Goal: Book appointment/travel/reservation

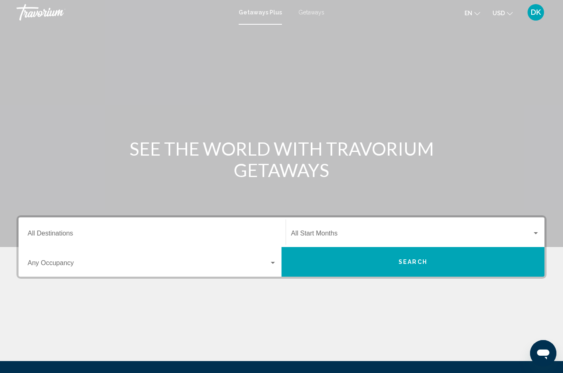
click at [315, 10] on span "Getaways" at bounding box center [311, 12] width 26 height 7
click at [55, 231] on input "Destination All Destinations" at bounding box center [152, 234] width 249 height 7
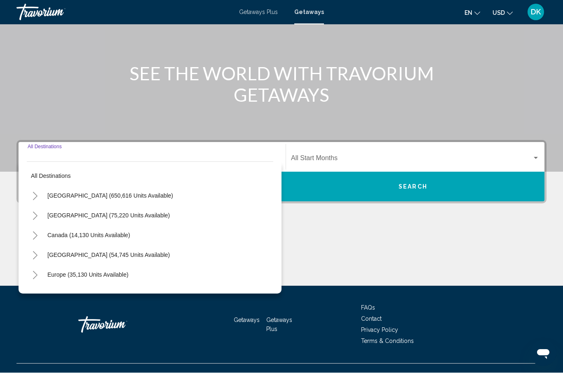
scroll to position [89, 0]
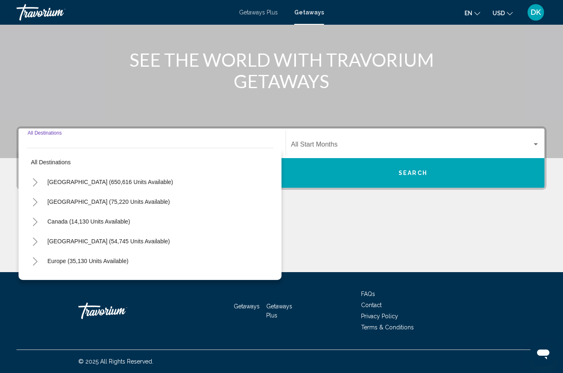
click at [36, 180] on icon "Toggle United States (650,616 units available)" at bounding box center [35, 182] width 6 height 8
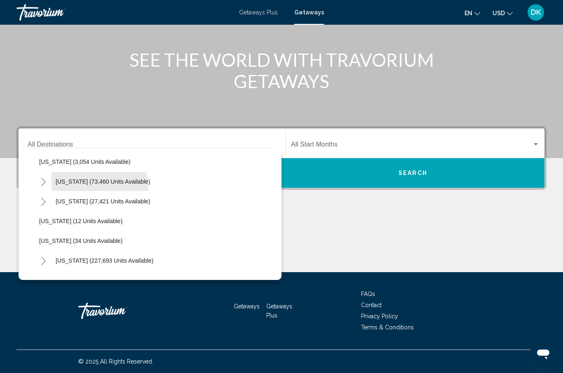
scroll to position [68, 0]
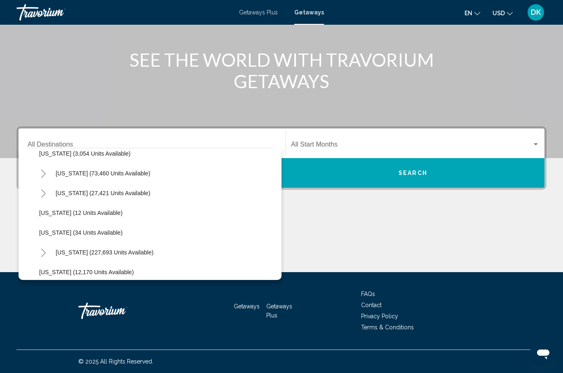
click at [49, 248] on button "Toggle Florida (227,693 units available)" at bounding box center [43, 252] width 16 height 16
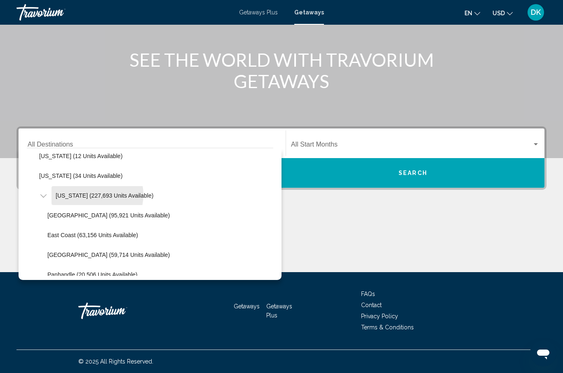
scroll to position [126, 0]
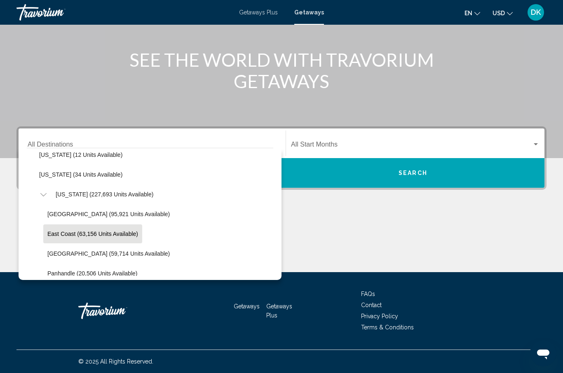
click at [61, 231] on span "East Coast (63,156 units available)" at bounding box center [92, 234] width 91 height 7
type input "**********"
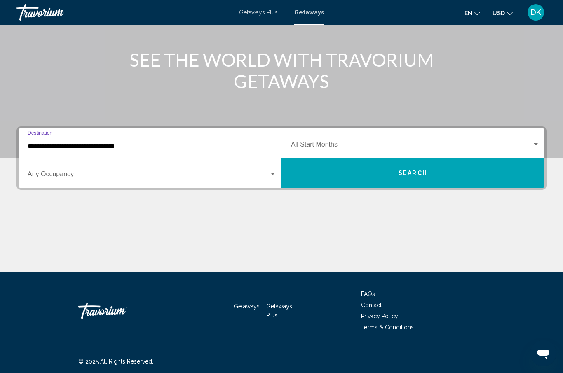
click at [533, 141] on div "Search widget" at bounding box center [535, 144] width 7 height 7
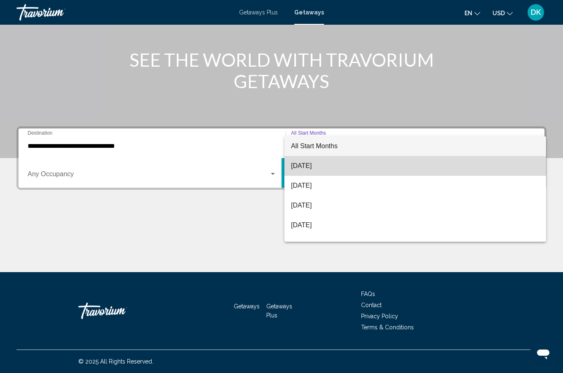
click at [322, 165] on span "[DATE]" at bounding box center [415, 166] width 248 height 20
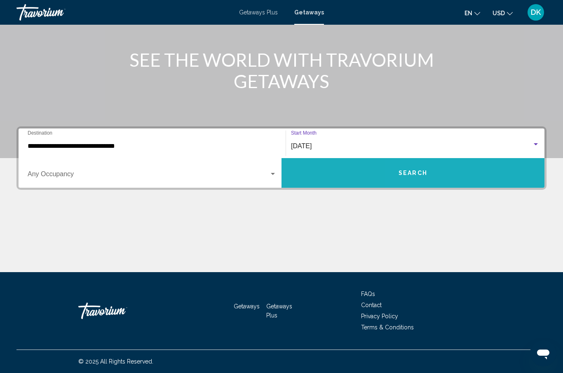
click at [455, 167] on button "Search" at bounding box center [412, 173] width 263 height 30
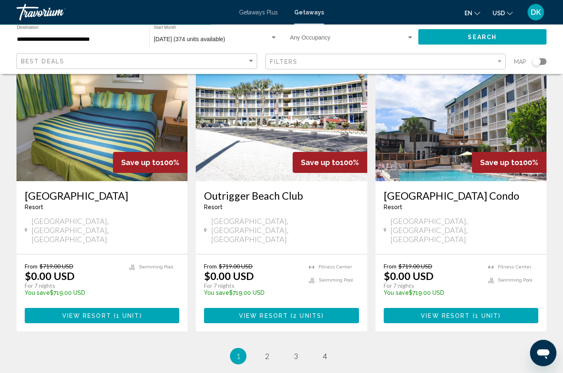
scroll to position [991, 0]
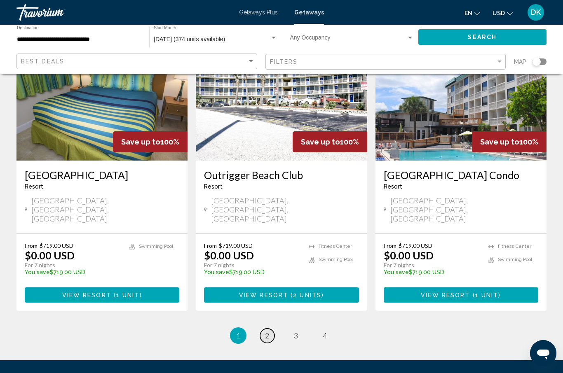
click at [272, 329] on link "page 2" at bounding box center [267, 336] width 14 height 14
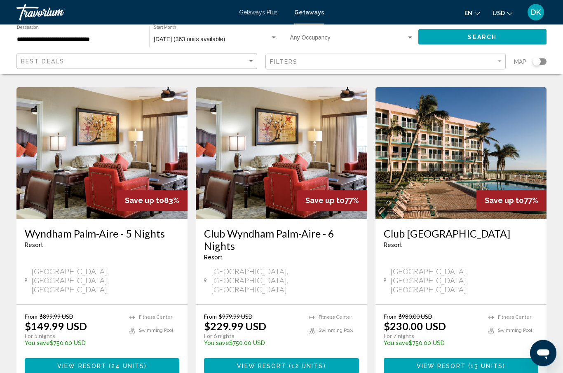
scroll to position [970, 0]
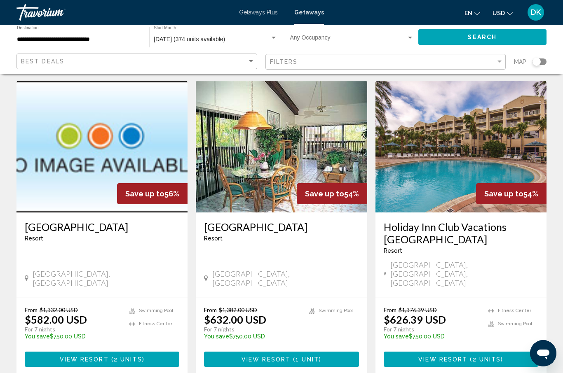
scroll to position [933, 0]
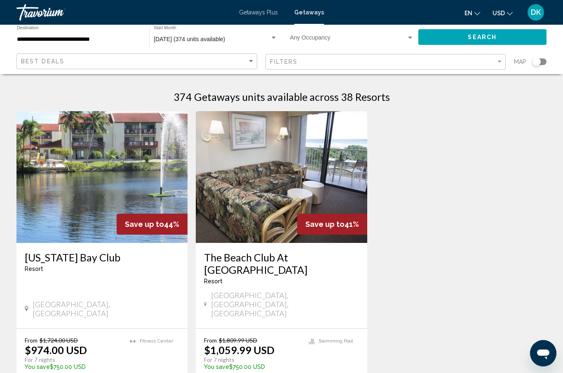
click at [302, 155] on img "Main content" at bounding box center [281, 177] width 171 height 132
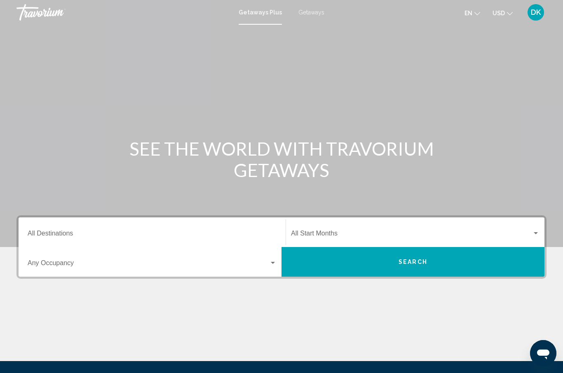
click at [313, 13] on span "Getaways" at bounding box center [311, 12] width 26 height 7
click at [61, 236] on input "Destination All Destinations" at bounding box center [152, 234] width 249 height 7
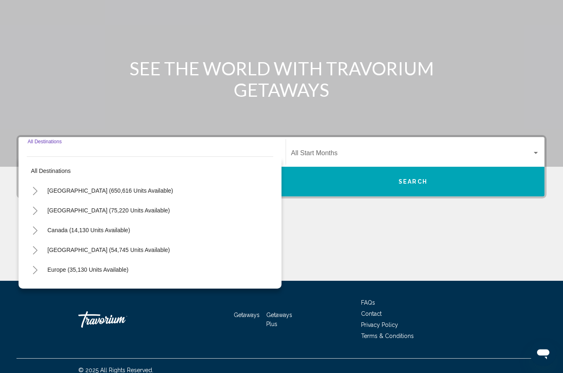
scroll to position [89, 0]
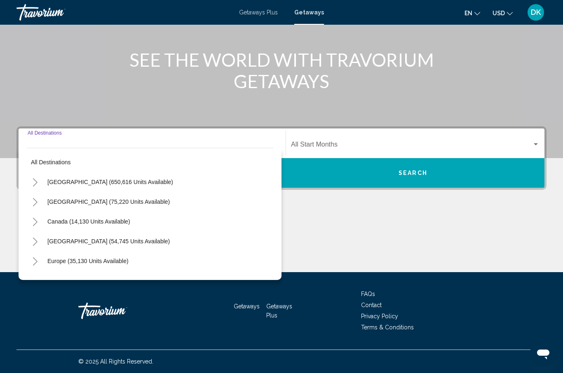
click at [35, 182] on icon "Toggle United States (650,616 units available)" at bounding box center [35, 182] width 6 height 8
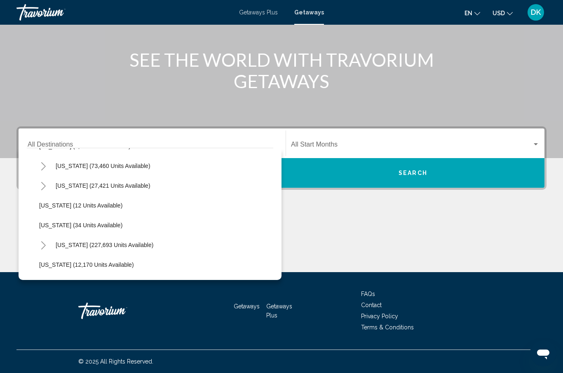
scroll to position [76, 0]
click at [43, 244] on icon "Toggle Florida (227,693 units available)" at bounding box center [43, 245] width 6 height 8
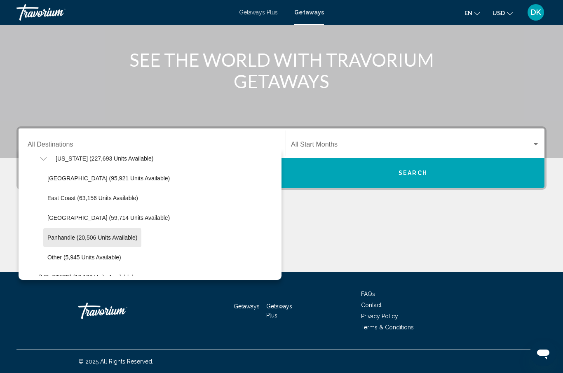
scroll to position [161, 0]
click at [53, 217] on span "[GEOGRAPHIC_DATA] (59,714 units available)" at bounding box center [108, 218] width 122 height 7
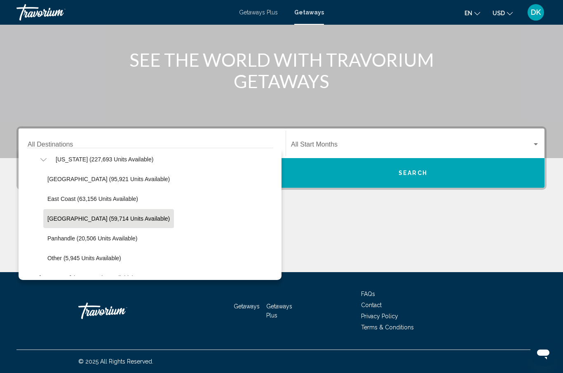
type input "**********"
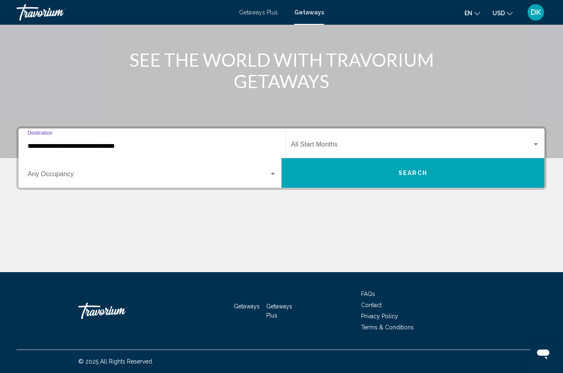
click at [391, 142] on span "Search widget" at bounding box center [411, 145] width 241 height 7
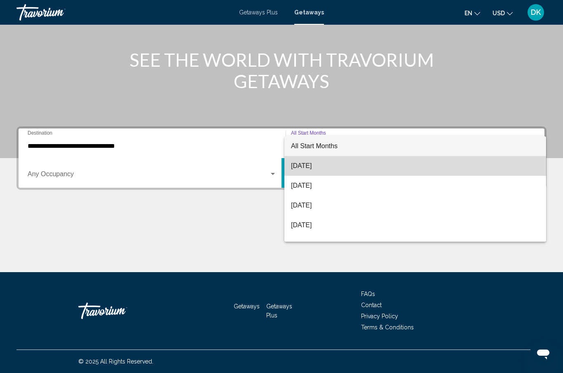
click at [327, 169] on span "[DATE]" at bounding box center [415, 166] width 248 height 20
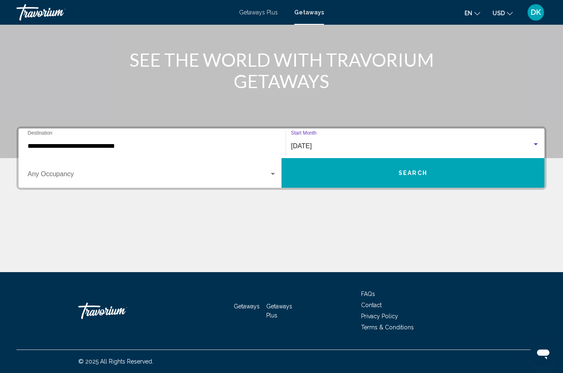
click at [408, 174] on span "Search" at bounding box center [412, 173] width 29 height 7
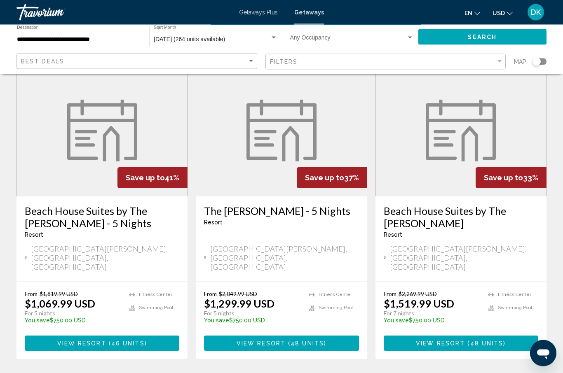
scroll to position [981, 0]
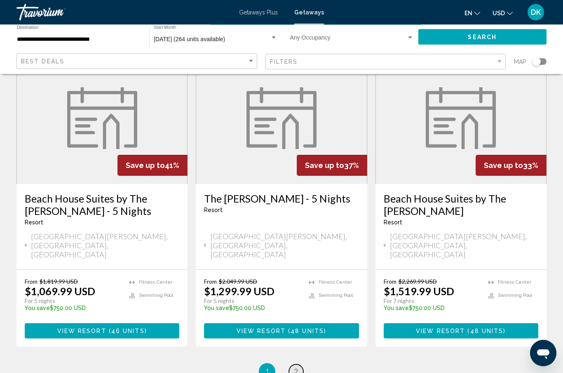
click at [295, 367] on span "2" at bounding box center [296, 371] width 4 height 9
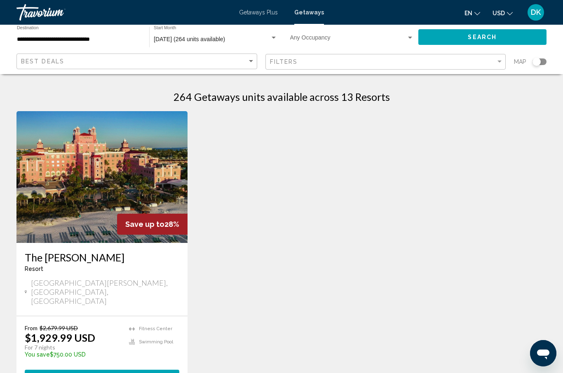
click at [21, 373] on div "Save up to 28% The Don CeSar Resort - This is an adults only resort St Pete Bea…" at bounding box center [281, 260] width 538 height 299
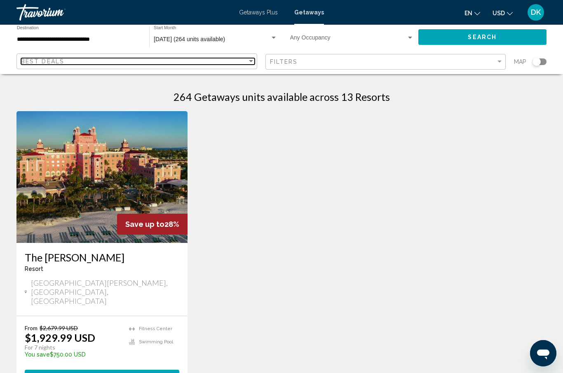
click at [63, 61] on span "Best Deals" at bounding box center [42, 61] width 43 height 7
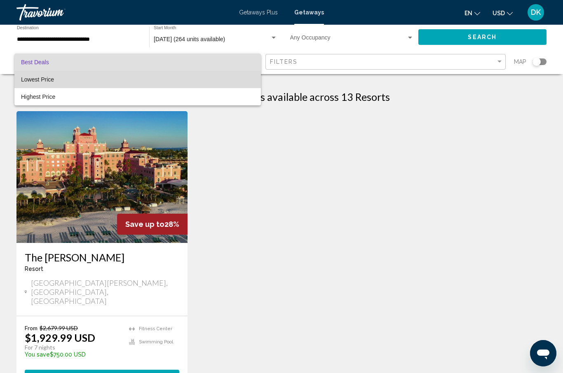
click at [47, 79] on span "Lowest Price" at bounding box center [37, 79] width 33 height 7
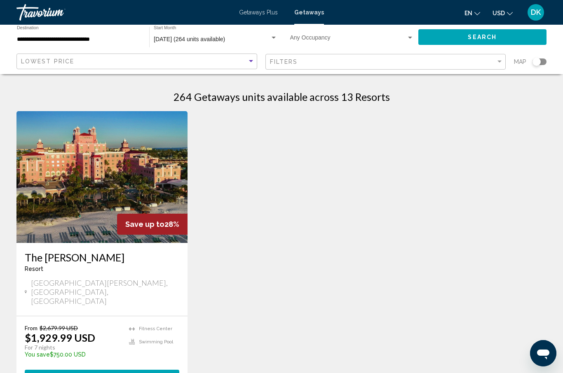
click at [510, 33] on button "Search" at bounding box center [482, 36] width 128 height 15
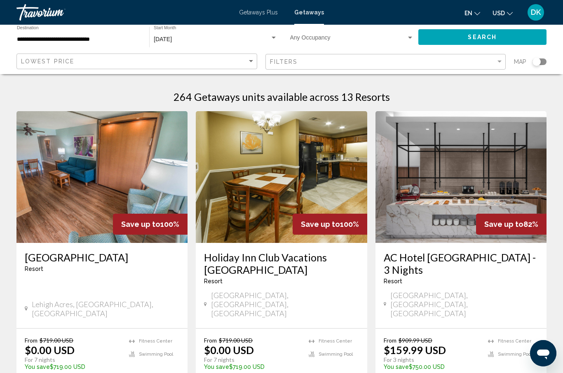
click at [83, 40] on input "**********" at bounding box center [79, 39] width 124 height 7
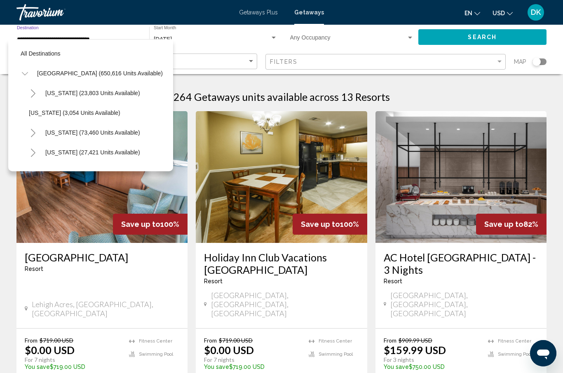
scroll to position [168, 0]
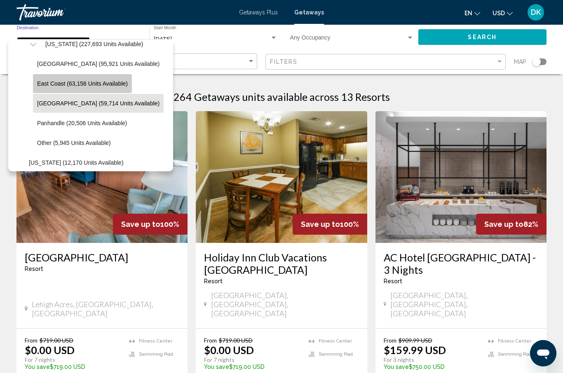
click at [89, 84] on span "East Coast (63,156 units available)" at bounding box center [82, 83] width 91 height 7
type input "**********"
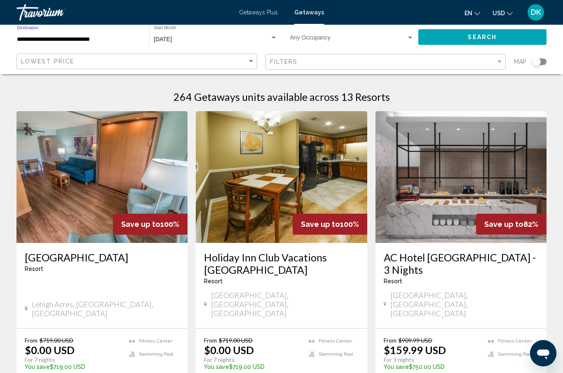
click at [501, 32] on button "Search" at bounding box center [482, 36] width 128 height 15
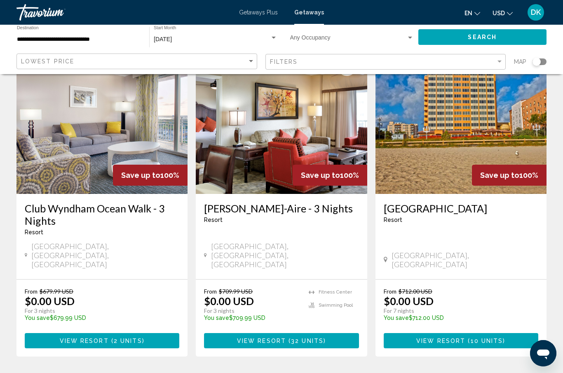
scroll to position [54, 0]
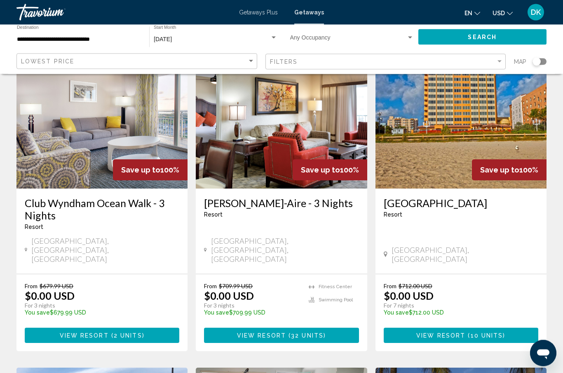
click at [132, 134] on img "Main content" at bounding box center [101, 123] width 171 height 132
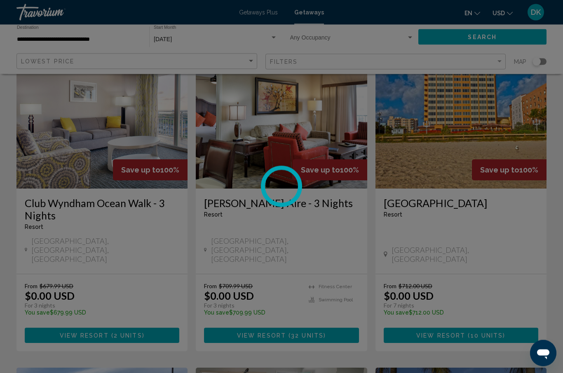
scroll to position [54, 0]
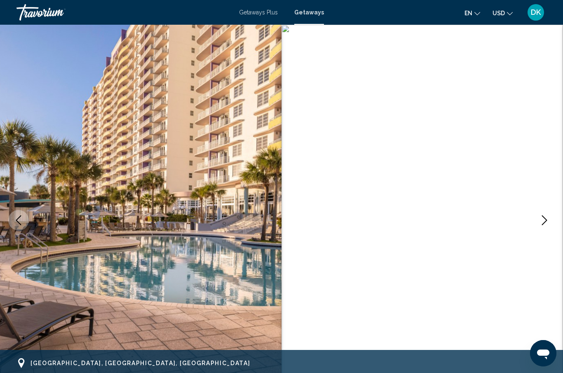
click at [548, 218] on icon "Next image" at bounding box center [544, 220] width 10 height 10
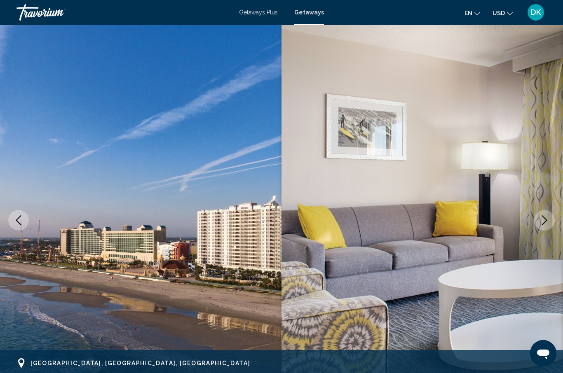
click at [542, 222] on icon "Next image" at bounding box center [544, 220] width 10 height 10
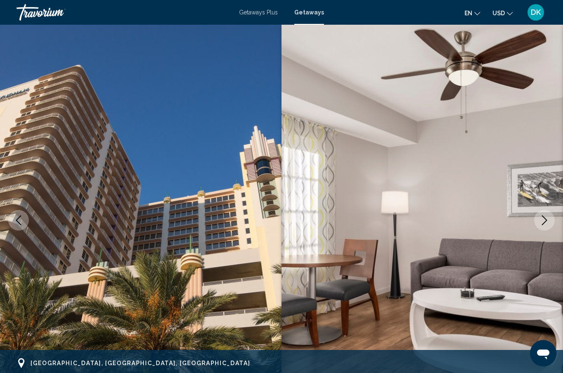
click at [545, 223] on icon "Next image" at bounding box center [544, 220] width 10 height 10
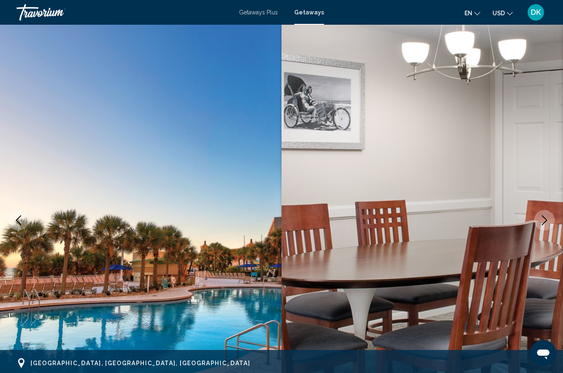
click at [546, 224] on icon "Next image" at bounding box center [544, 220] width 10 height 10
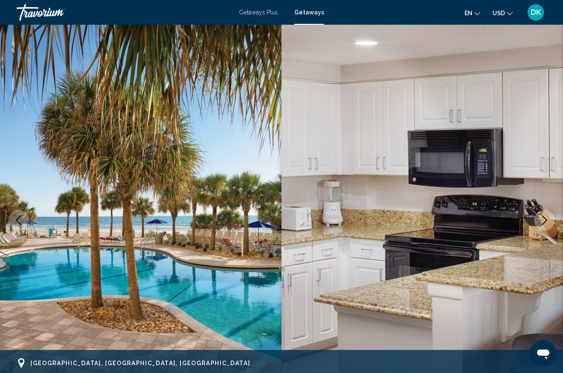
click at [548, 223] on icon "Next image" at bounding box center [544, 220] width 10 height 10
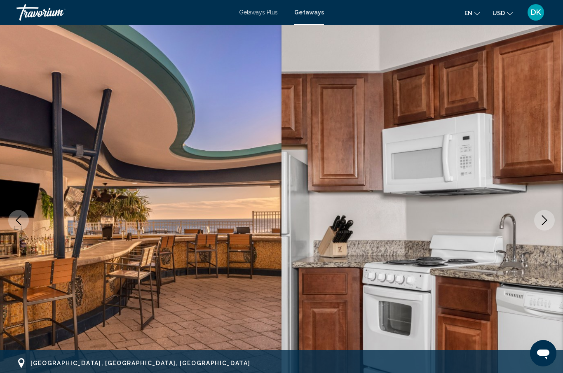
click at [550, 222] on button "Next image" at bounding box center [544, 220] width 21 height 21
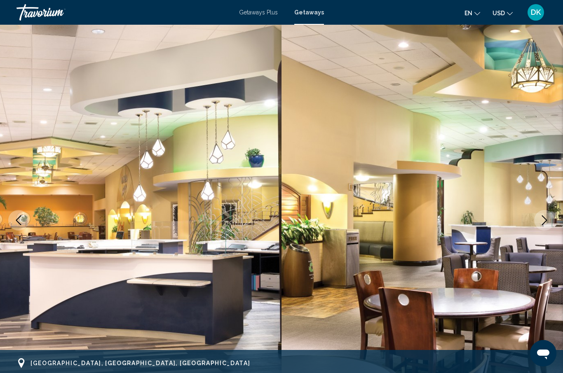
click at [550, 224] on button "Next image" at bounding box center [544, 220] width 21 height 21
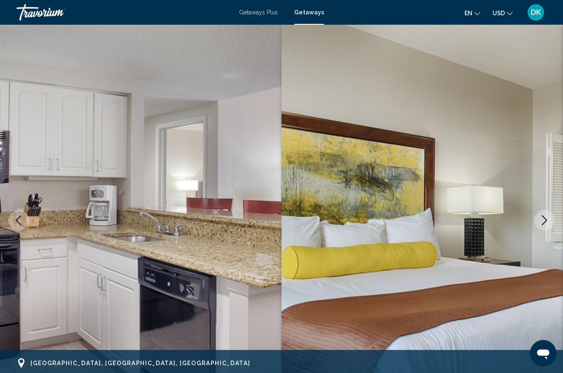
click at [23, 222] on button "Previous image" at bounding box center [18, 220] width 21 height 21
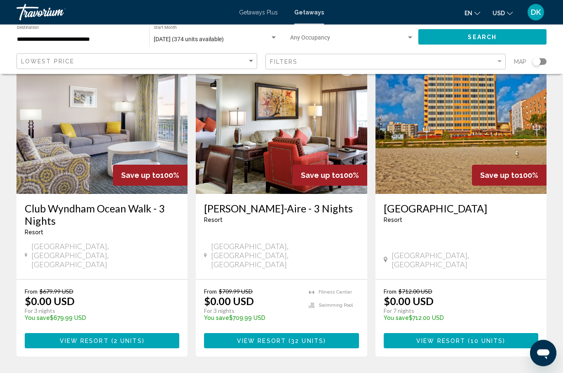
scroll to position [26, 0]
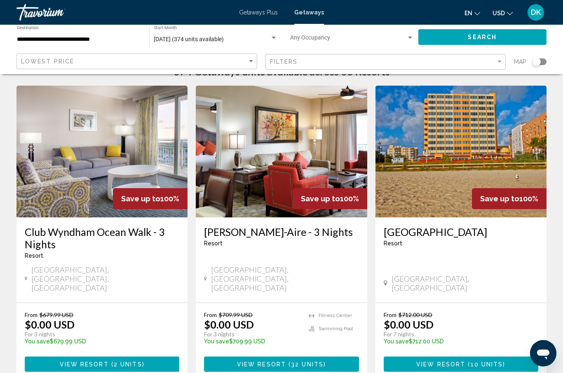
click at [521, 147] on img "Main content" at bounding box center [460, 152] width 171 height 132
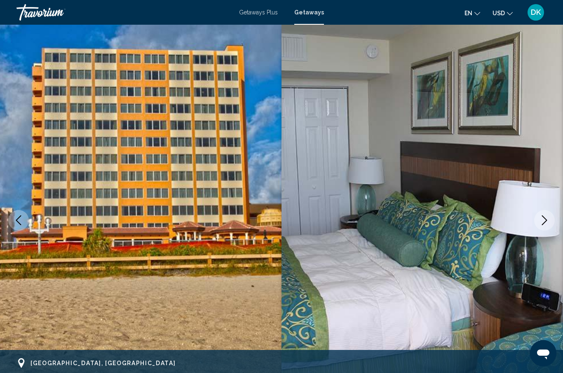
click at [535, 216] on button "Next image" at bounding box center [544, 220] width 21 height 21
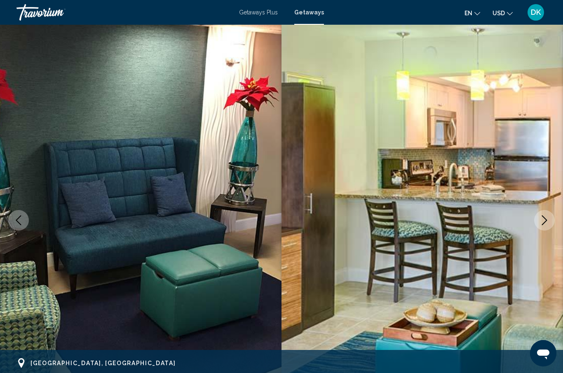
click at [539, 216] on icon "Next image" at bounding box center [544, 220] width 10 height 10
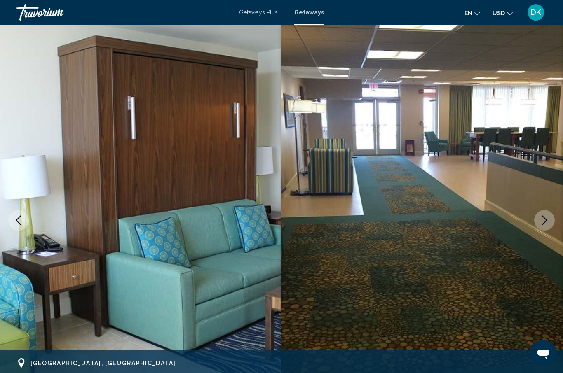
click at [543, 217] on icon "Next image" at bounding box center [544, 220] width 10 height 10
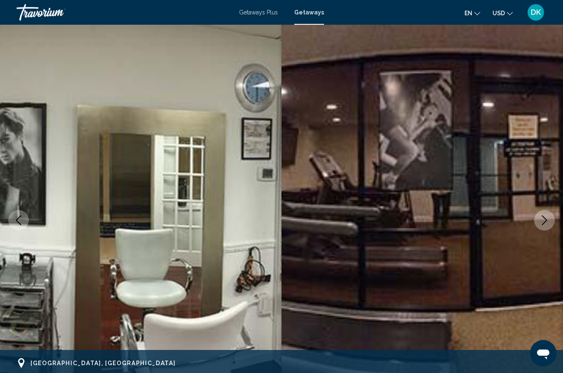
click at [540, 220] on icon "Next image" at bounding box center [544, 220] width 10 height 10
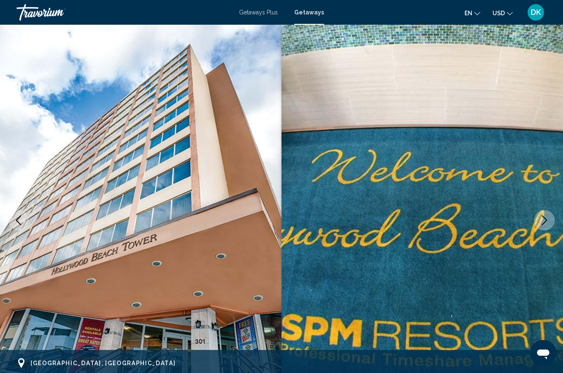
click at [539, 221] on icon "Next image" at bounding box center [544, 220] width 10 height 10
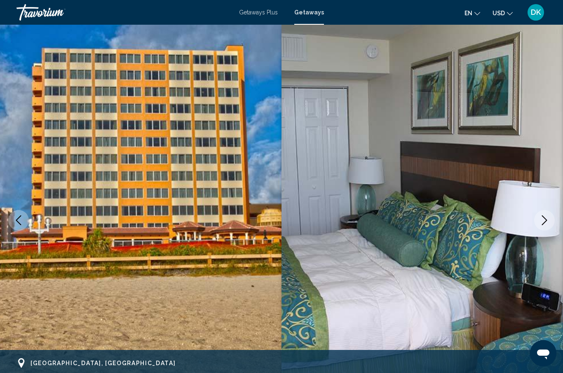
click at [545, 218] on icon "Next image" at bounding box center [544, 220] width 10 height 10
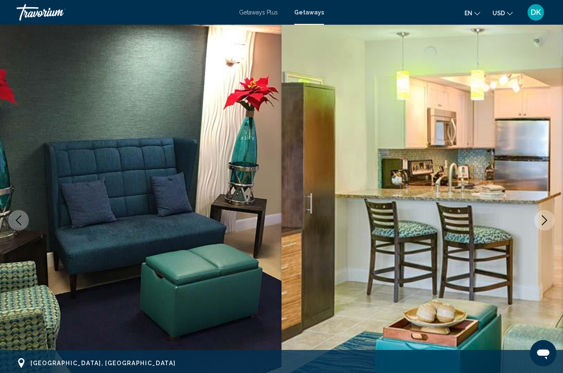
click at [545, 218] on icon "Next image" at bounding box center [544, 220] width 10 height 10
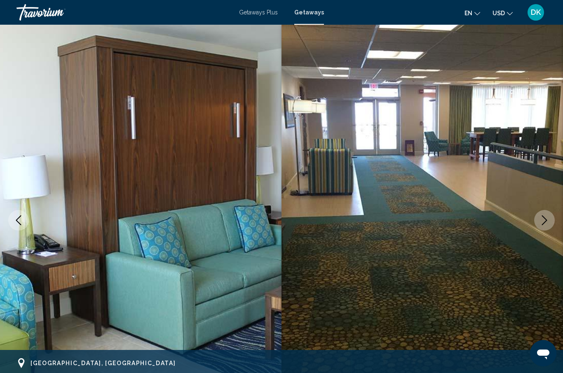
click at [546, 216] on icon "Next image" at bounding box center [544, 220] width 10 height 10
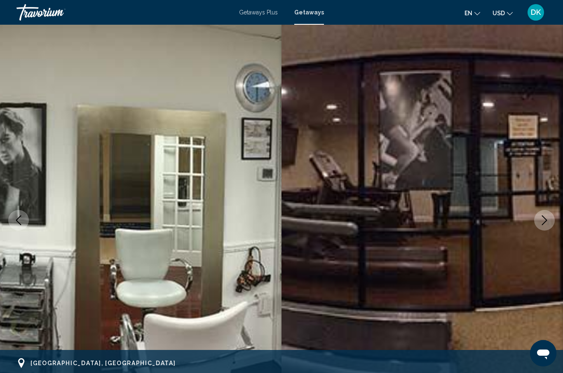
click at [543, 220] on icon "Next image" at bounding box center [544, 220] width 10 height 10
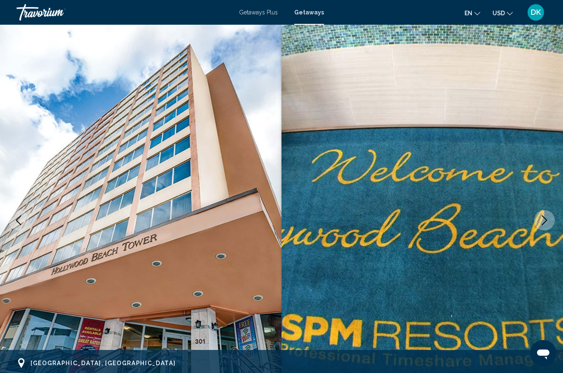
click at [542, 222] on icon "Next image" at bounding box center [544, 220] width 10 height 10
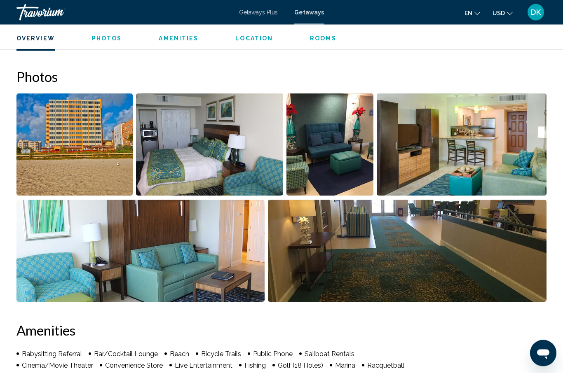
scroll to position [493, 0]
click at [222, 146] on img "Open full-screen image slider" at bounding box center [209, 144] width 147 height 102
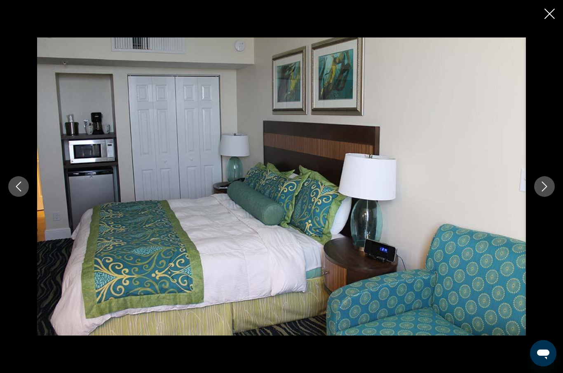
click at [543, 192] on icon "Next image" at bounding box center [544, 187] width 10 height 10
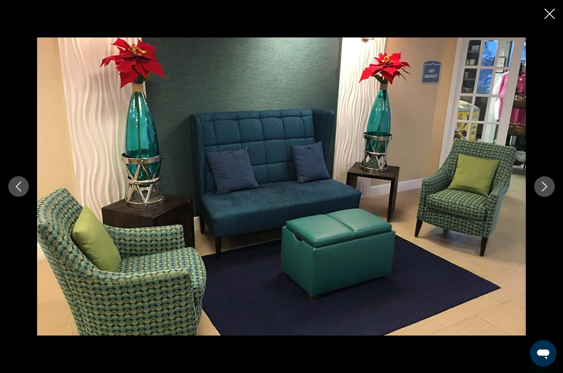
click at [546, 192] on icon "Next image" at bounding box center [544, 187] width 10 height 10
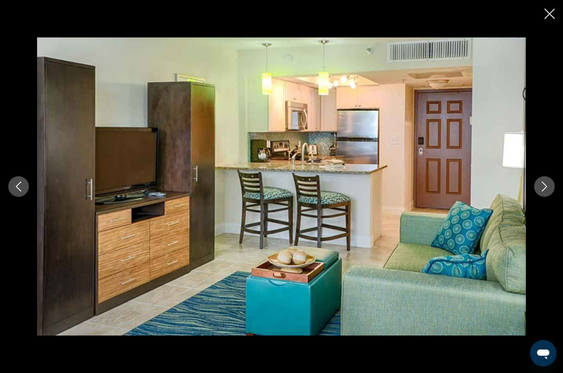
click at [544, 192] on icon "Next image" at bounding box center [544, 187] width 10 height 10
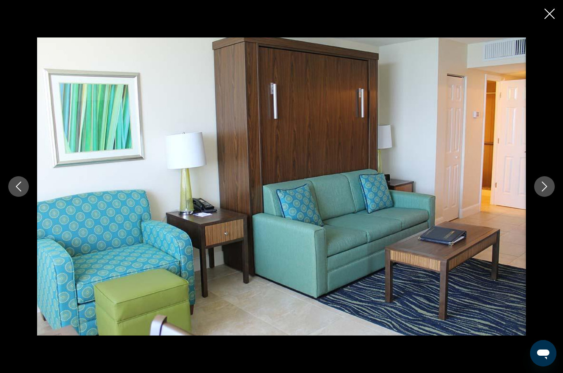
click at [549, 192] on icon "Next image" at bounding box center [544, 187] width 10 height 10
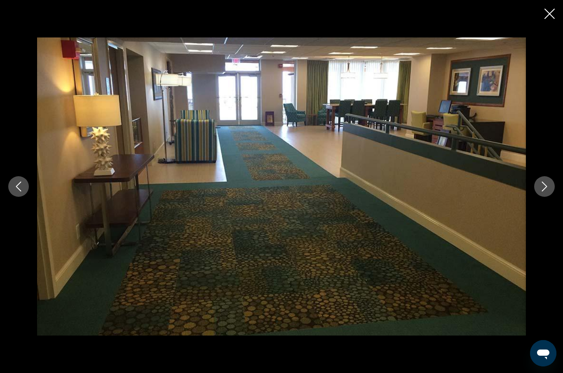
click at [546, 197] on button "Next image" at bounding box center [544, 186] width 21 height 21
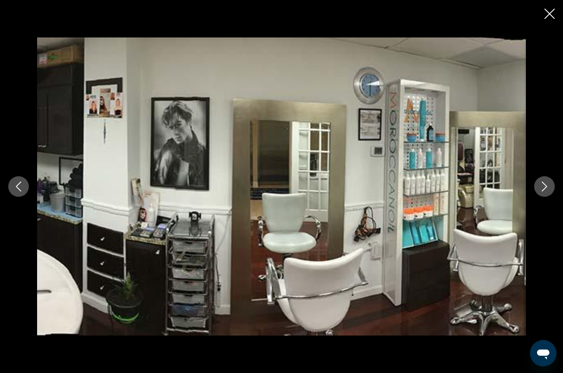
click at [546, 197] on button "Next image" at bounding box center [544, 186] width 21 height 21
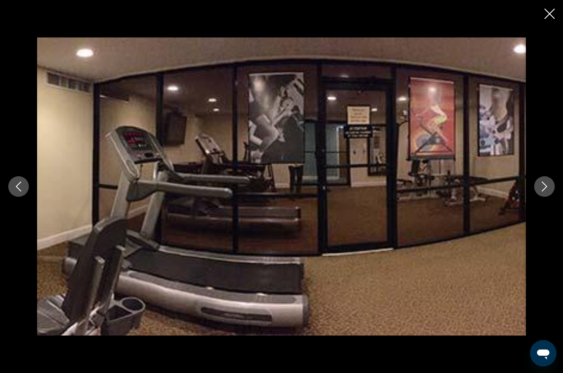
click at [549, 197] on button "Next image" at bounding box center [544, 186] width 21 height 21
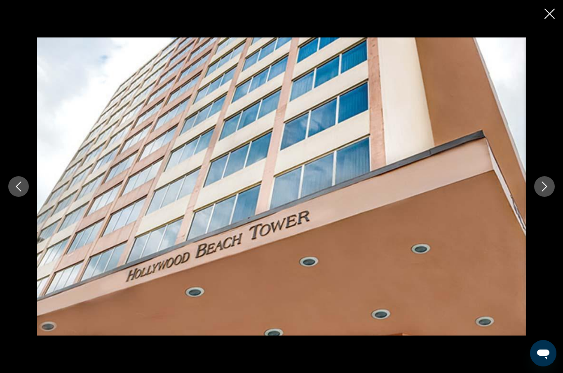
click at [545, 197] on button "Next image" at bounding box center [544, 186] width 21 height 21
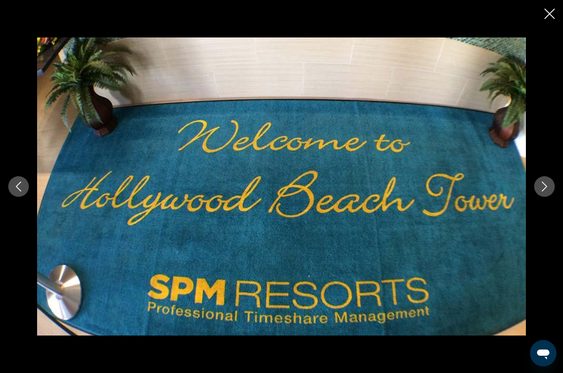
click at [552, 12] on icon "Close slideshow" at bounding box center [549, 14] width 10 height 10
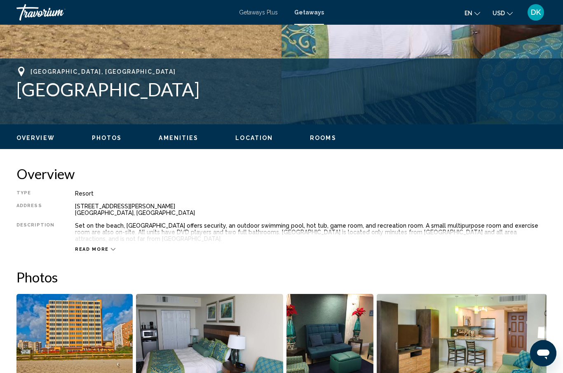
scroll to position [294, 0]
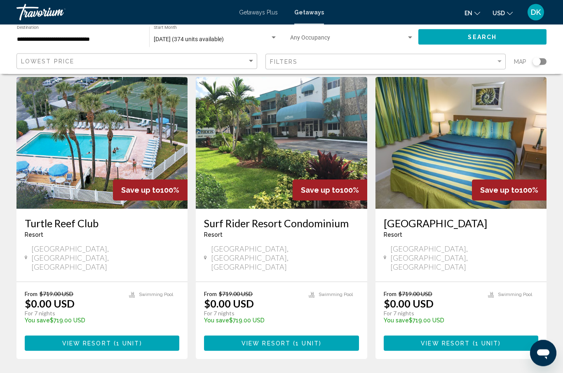
scroll to position [943, 0]
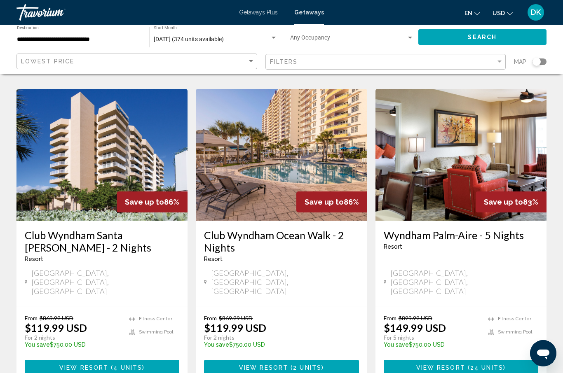
scroll to position [1016, 0]
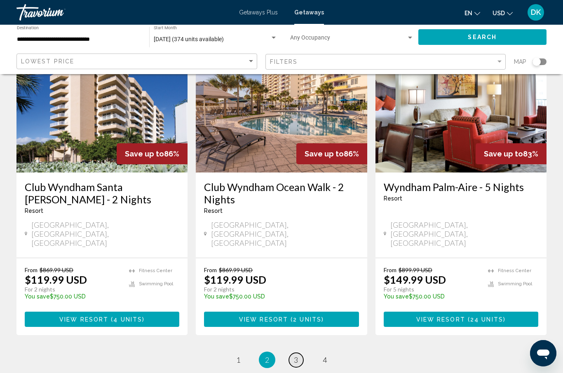
click at [295, 355] on span "3" at bounding box center [296, 359] width 4 height 9
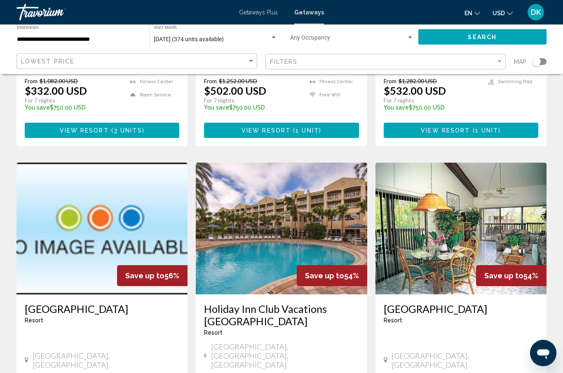
scroll to position [851, 0]
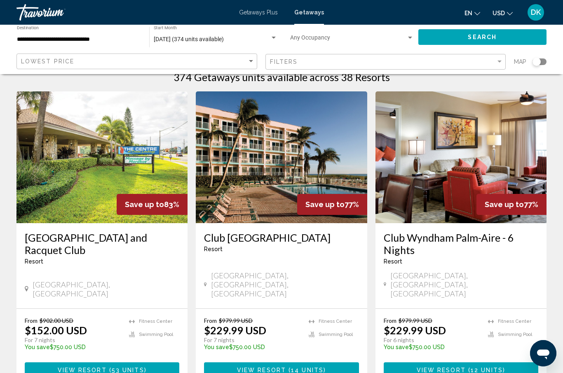
scroll to position [16, 0]
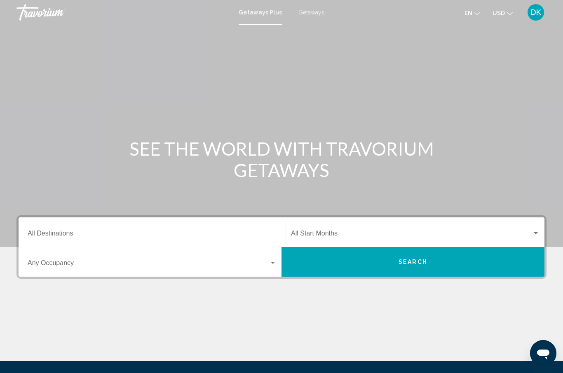
click at [311, 11] on span "Getaways" at bounding box center [311, 12] width 26 height 7
click at [33, 231] on input "Destination All Destinations" at bounding box center [152, 234] width 249 height 7
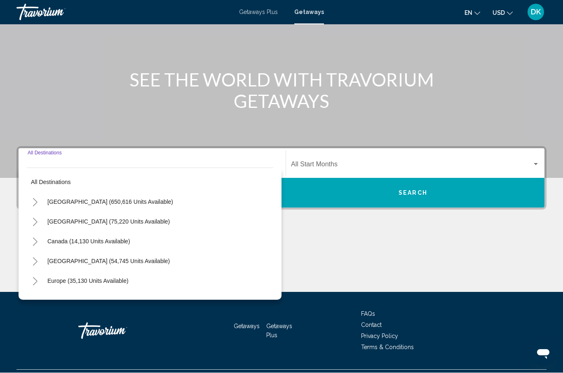
scroll to position [89, 0]
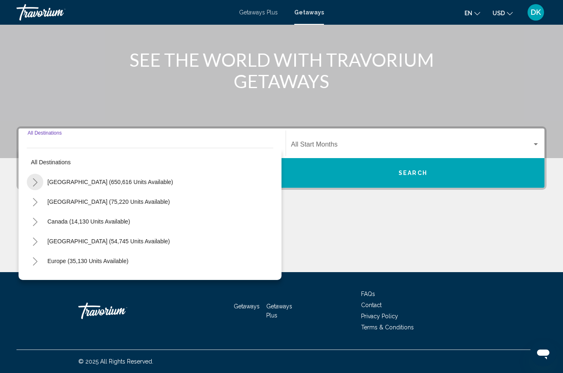
click at [29, 182] on button "Toggle United States (650,616 units available)" at bounding box center [35, 182] width 16 height 16
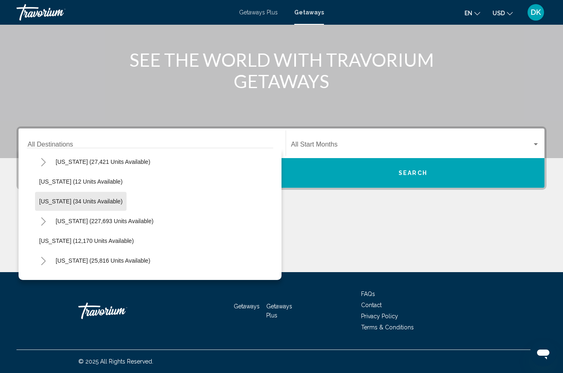
scroll to position [102, 0]
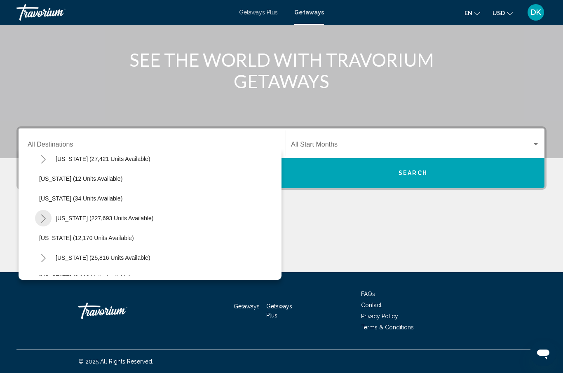
click at [40, 222] on icon "Toggle Florida (227,693 units available)" at bounding box center [43, 219] width 6 height 8
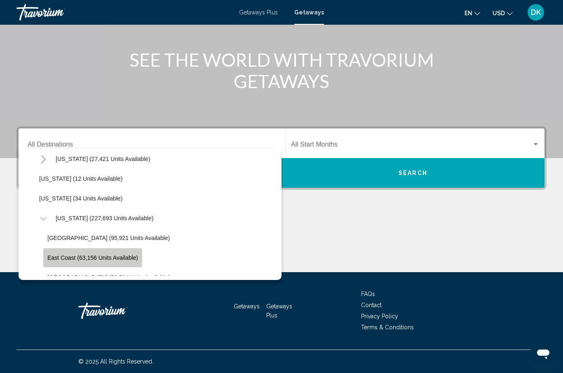
click at [57, 258] on span "East Coast (63,156 units available)" at bounding box center [92, 258] width 91 height 7
type input "**********"
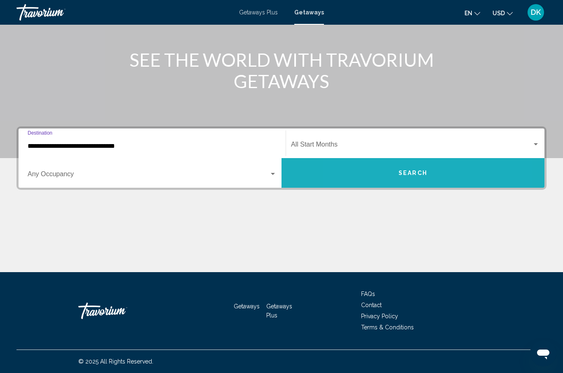
click at [381, 168] on button "Search" at bounding box center [412, 173] width 263 height 30
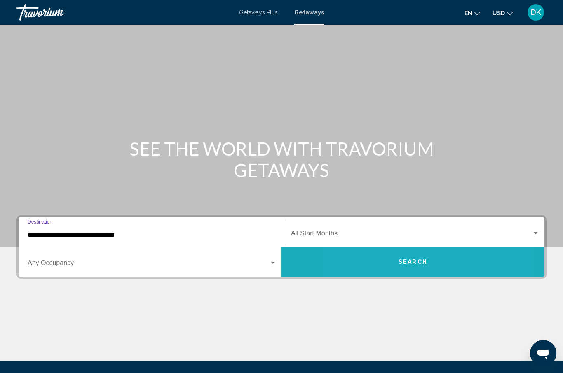
scroll to position [28, 0]
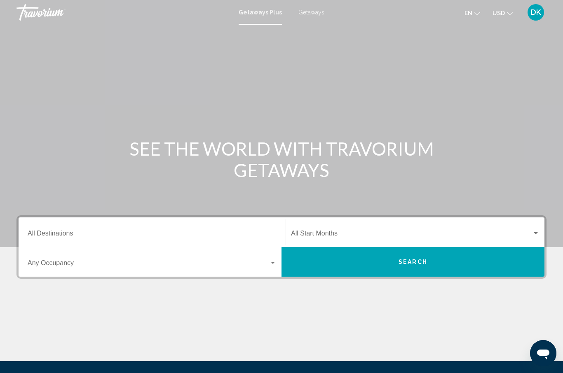
click at [36, 234] on input "Destination All Destinations" at bounding box center [152, 234] width 249 height 7
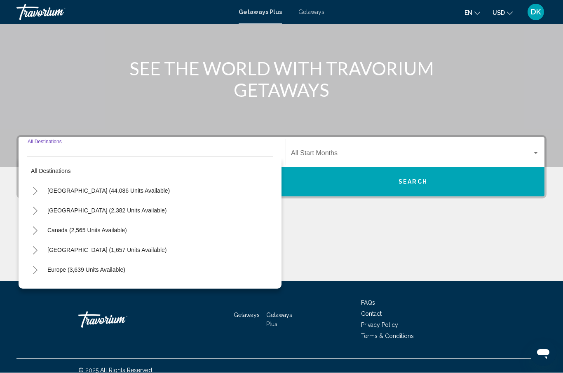
scroll to position [89, 0]
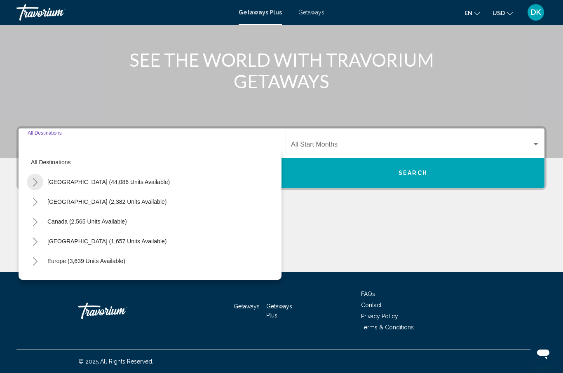
click at [37, 181] on icon "Toggle United States (44,086 units available)" at bounding box center [35, 182] width 6 height 8
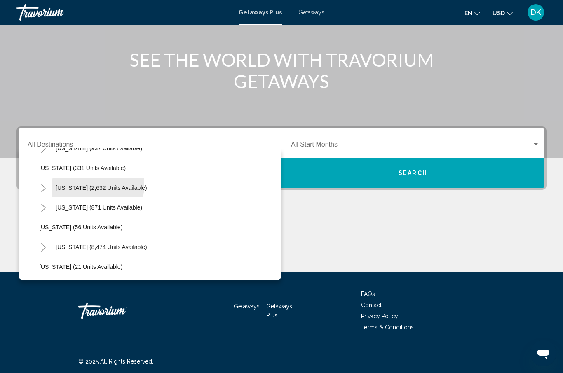
scroll to position [63, 0]
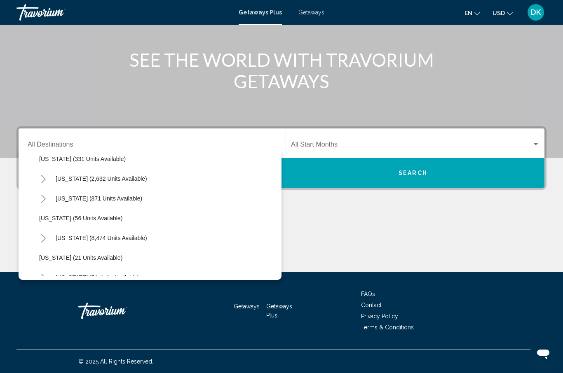
click at [43, 236] on icon "Toggle Florida (8,474 units available)" at bounding box center [43, 238] width 6 height 8
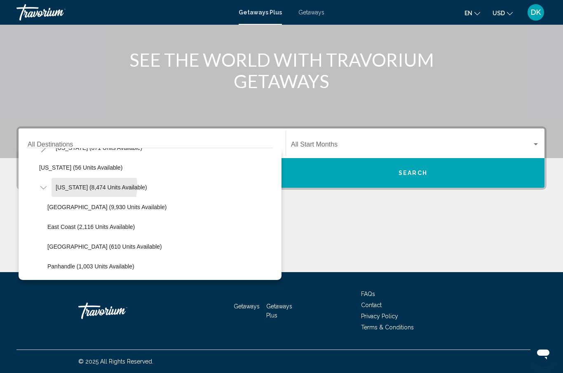
scroll to position [114, 0]
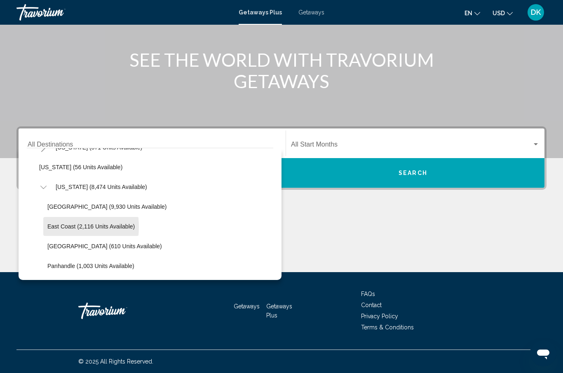
click at [53, 227] on span "East Coast (2,116 units available)" at bounding box center [90, 226] width 87 height 7
type input "**********"
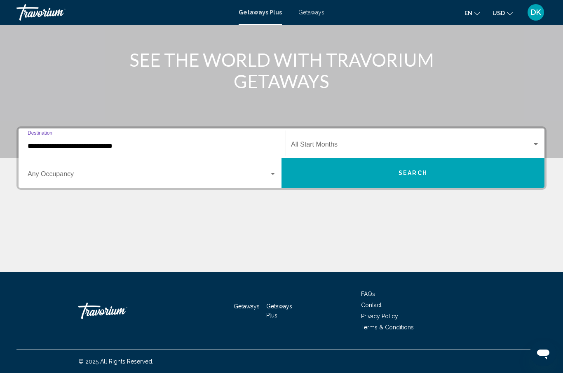
click at [384, 139] on div "Start Month All Start Months" at bounding box center [415, 144] width 248 height 26
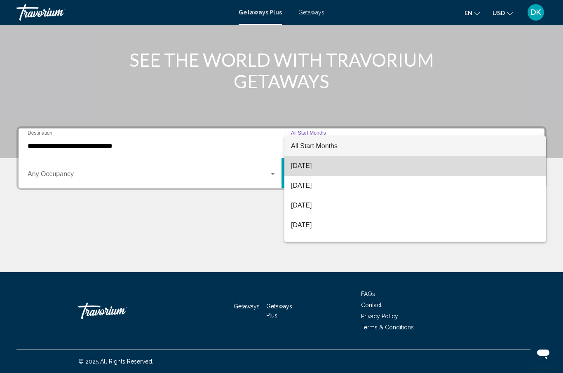
click at [315, 166] on span "[DATE]" at bounding box center [415, 166] width 248 height 20
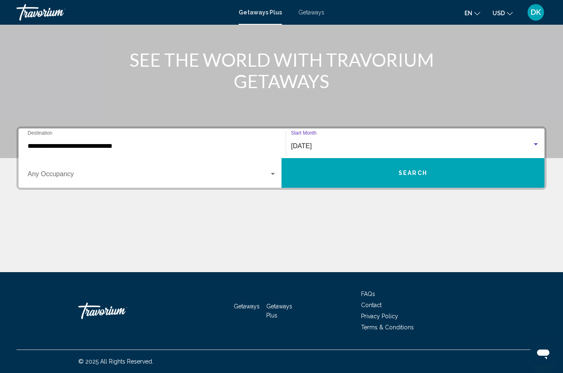
click at [413, 175] on span "Search" at bounding box center [412, 173] width 29 height 7
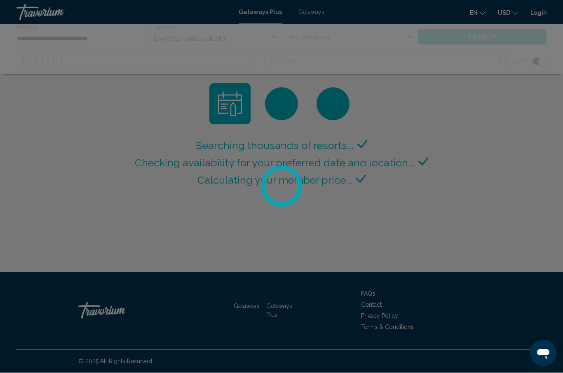
scroll to position [29, 0]
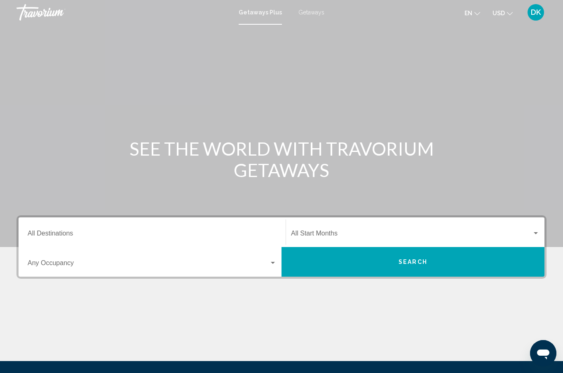
click at [311, 10] on span "Getaways" at bounding box center [311, 12] width 26 height 7
click at [35, 231] on input "Destination All Destinations" at bounding box center [152, 234] width 249 height 7
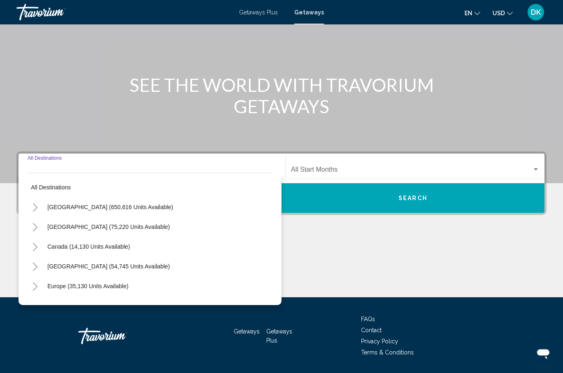
scroll to position [89, 0]
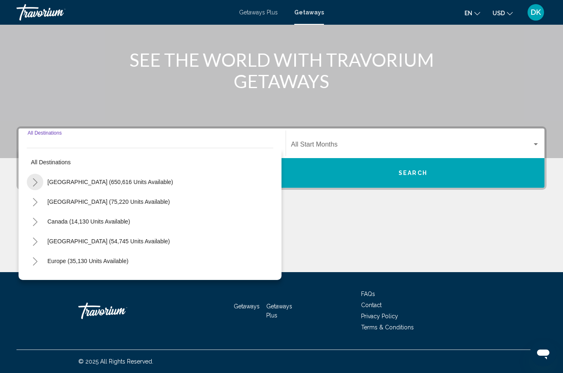
click at [29, 180] on button "Toggle United States (650,616 units available)" at bounding box center [35, 182] width 16 height 16
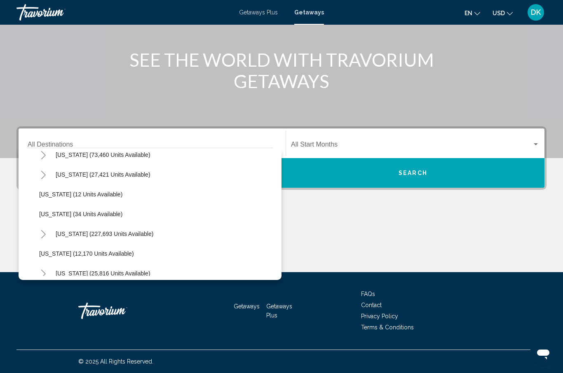
scroll to position [86, 0]
click at [42, 232] on icon "Toggle Florida (227,693 units available)" at bounding box center [43, 235] width 5 height 8
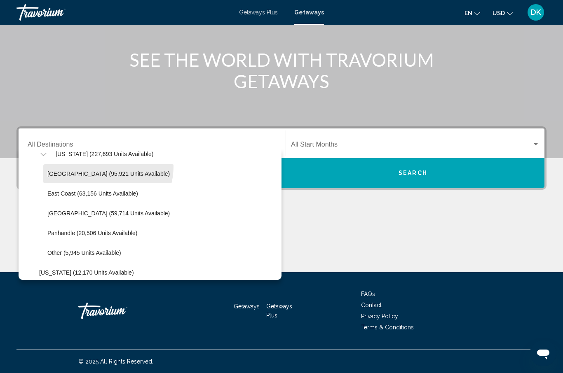
scroll to position [166, 0]
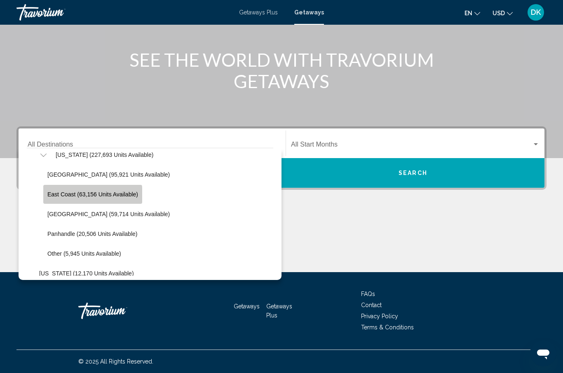
click at [56, 197] on span "East Coast (63,156 units available)" at bounding box center [92, 194] width 91 height 7
type input "**********"
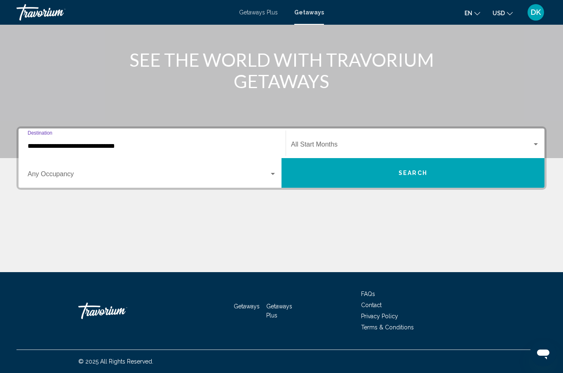
click at [422, 144] on span "Search widget" at bounding box center [411, 145] width 241 height 7
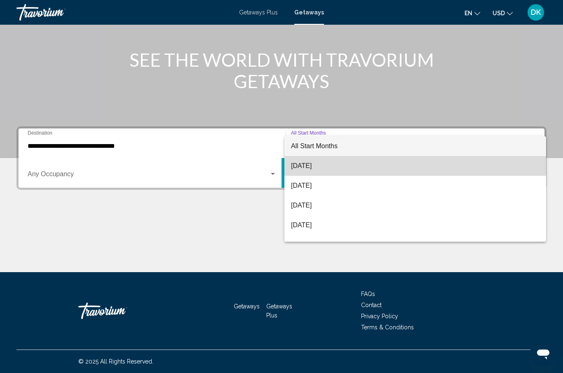
click at [319, 164] on span "[DATE]" at bounding box center [415, 166] width 248 height 20
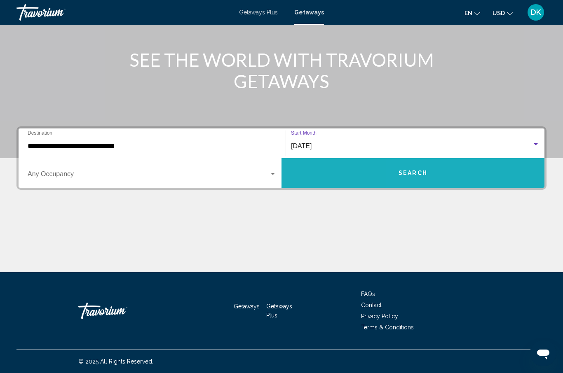
click at [415, 173] on span "Search" at bounding box center [412, 173] width 29 height 7
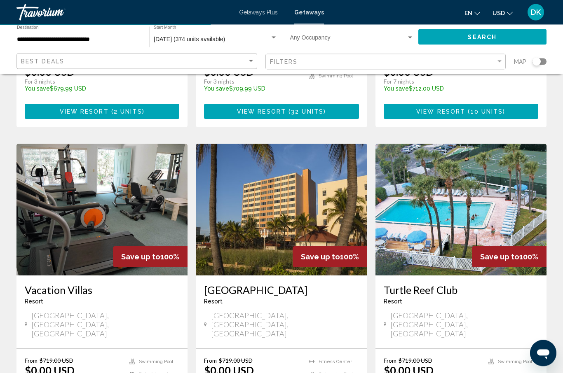
scroll to position [278, 0]
click at [278, 195] on img "Main content" at bounding box center [281, 210] width 171 height 132
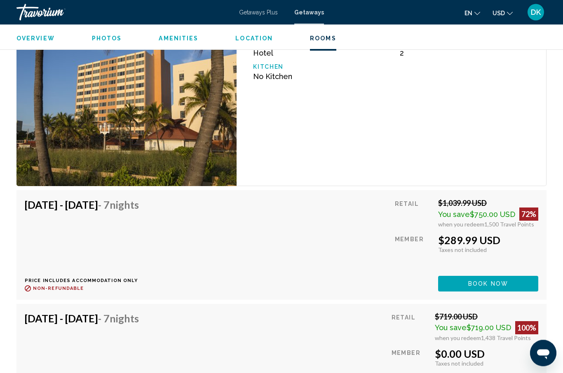
scroll to position [1591, 0]
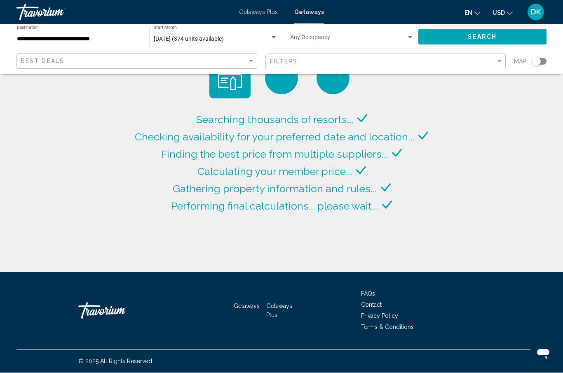
scroll to position [29, 0]
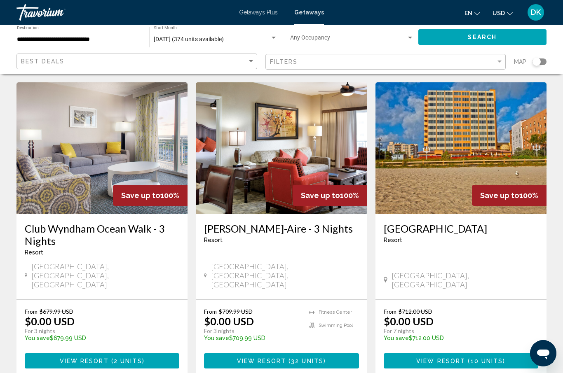
click at [504, 150] on img "Main content" at bounding box center [460, 148] width 171 height 132
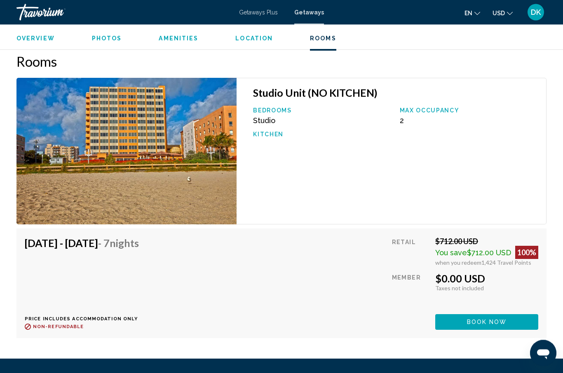
scroll to position [1352, 0]
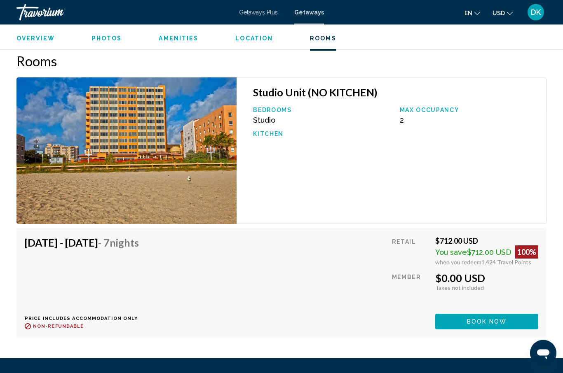
click at [102, 25] on div "Overview Photos Amenities Location Rooms Search" at bounding box center [281, 38] width 563 height 26
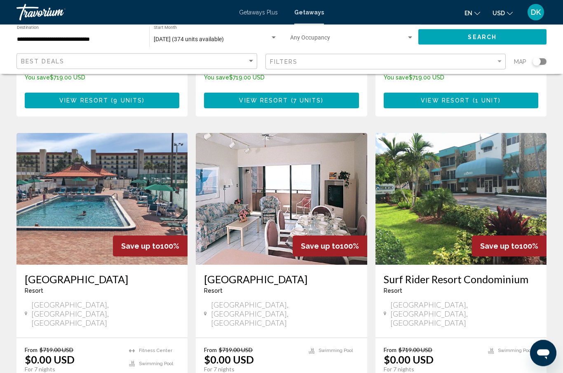
scroll to position [589, 0]
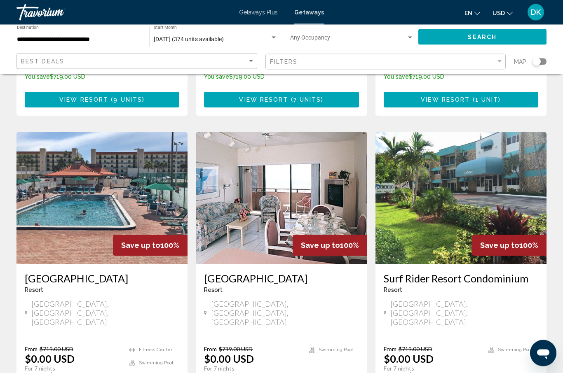
click at [76, 176] on img "Main content" at bounding box center [101, 199] width 171 height 132
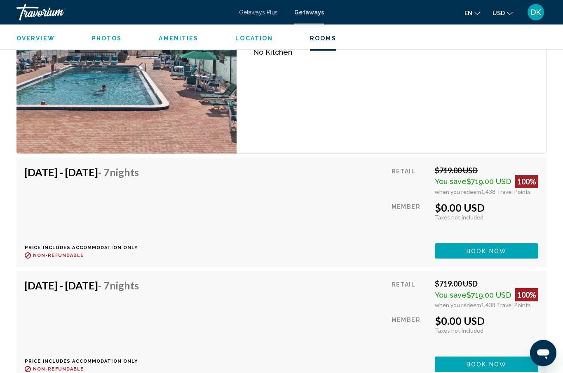
scroll to position [1600, 0]
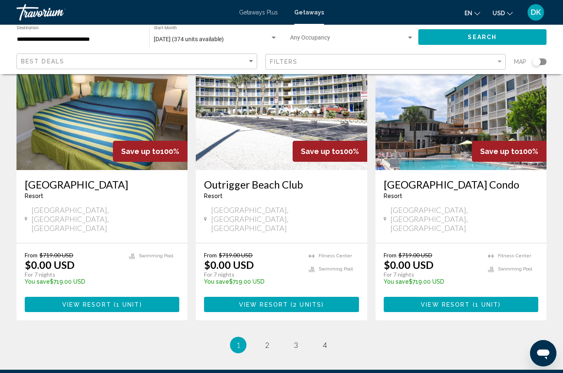
scroll to position [981, 0]
click at [268, 341] on span "2" at bounding box center [267, 345] width 4 height 9
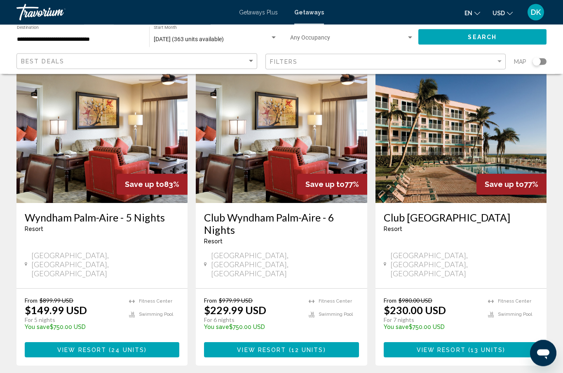
scroll to position [1016, 0]
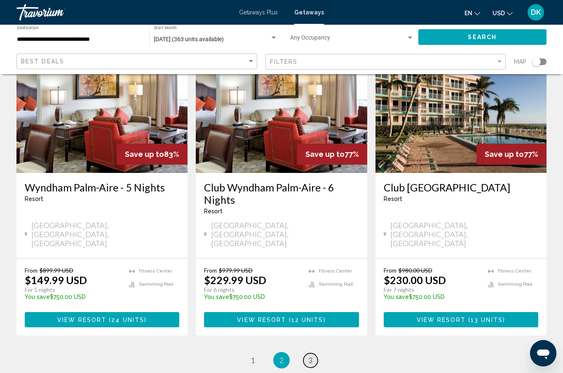
click at [313, 353] on link "page 3" at bounding box center [310, 360] width 14 height 14
